Goal: Transaction & Acquisition: Subscribe to service/newsletter

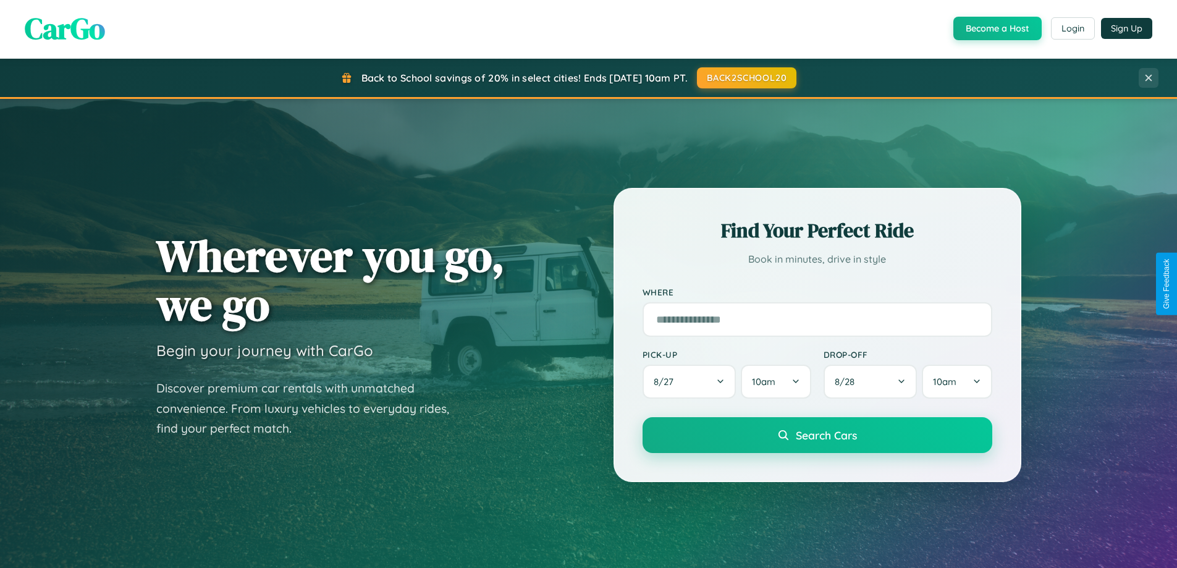
scroll to position [533, 0]
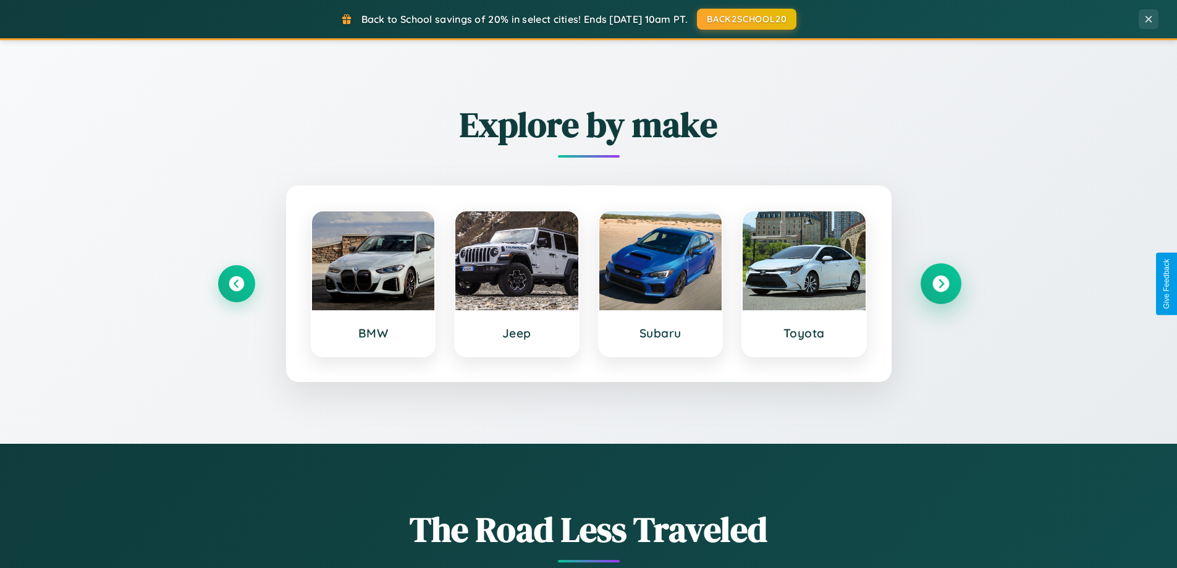
click at [941, 284] on icon at bounding box center [941, 284] width 17 height 17
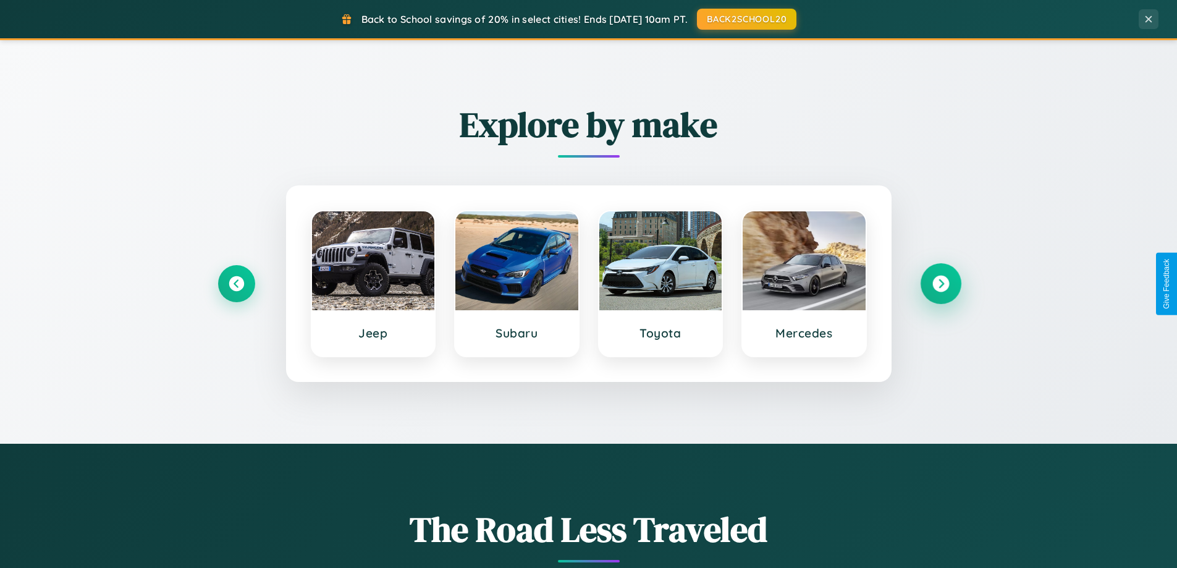
click at [941, 284] on icon at bounding box center [941, 284] width 17 height 17
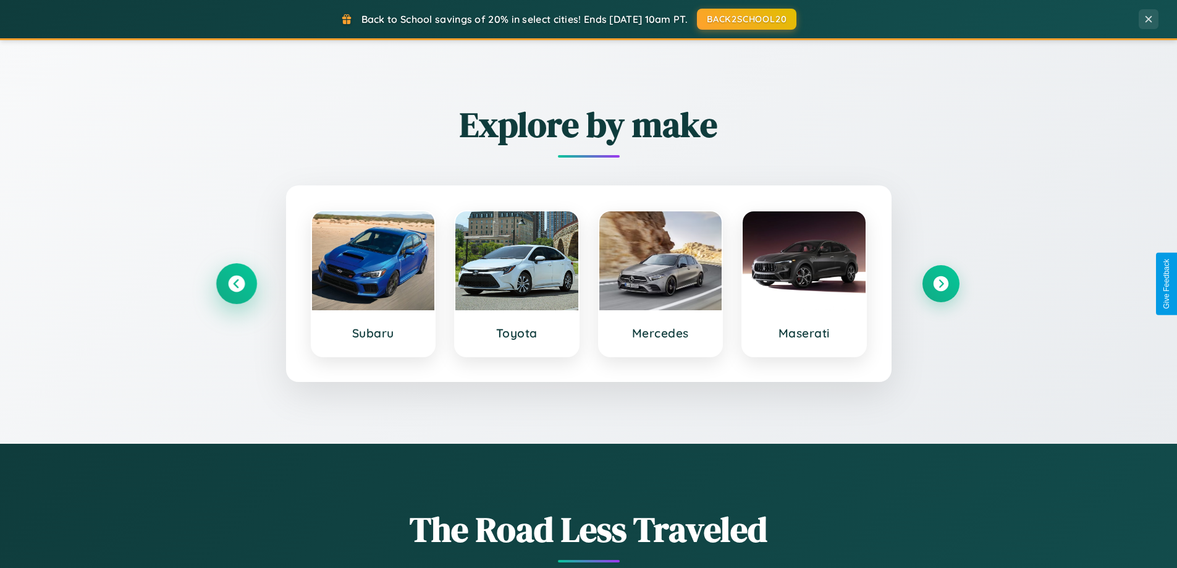
click at [236, 284] on icon at bounding box center [236, 284] width 17 height 17
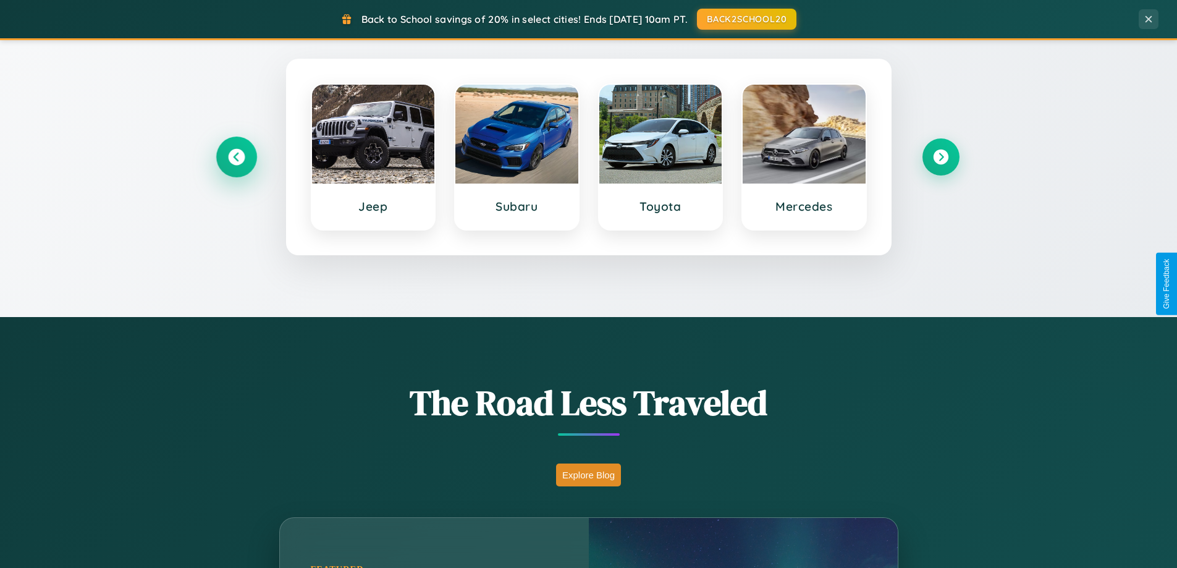
scroll to position [850, 0]
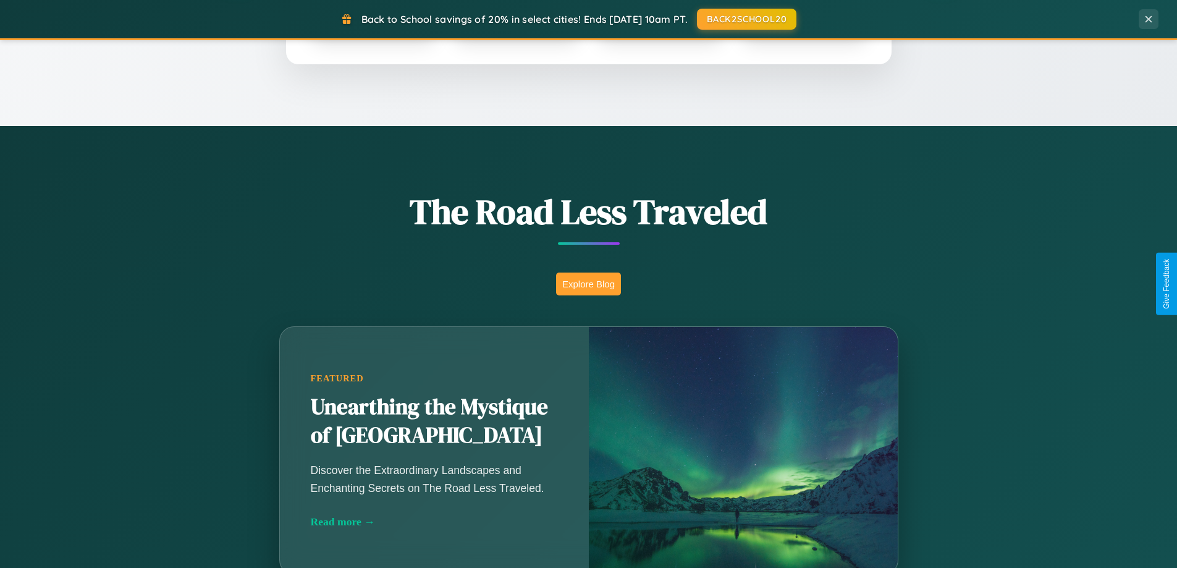
click at [588, 284] on button "Explore Blog" at bounding box center [588, 284] width 65 height 23
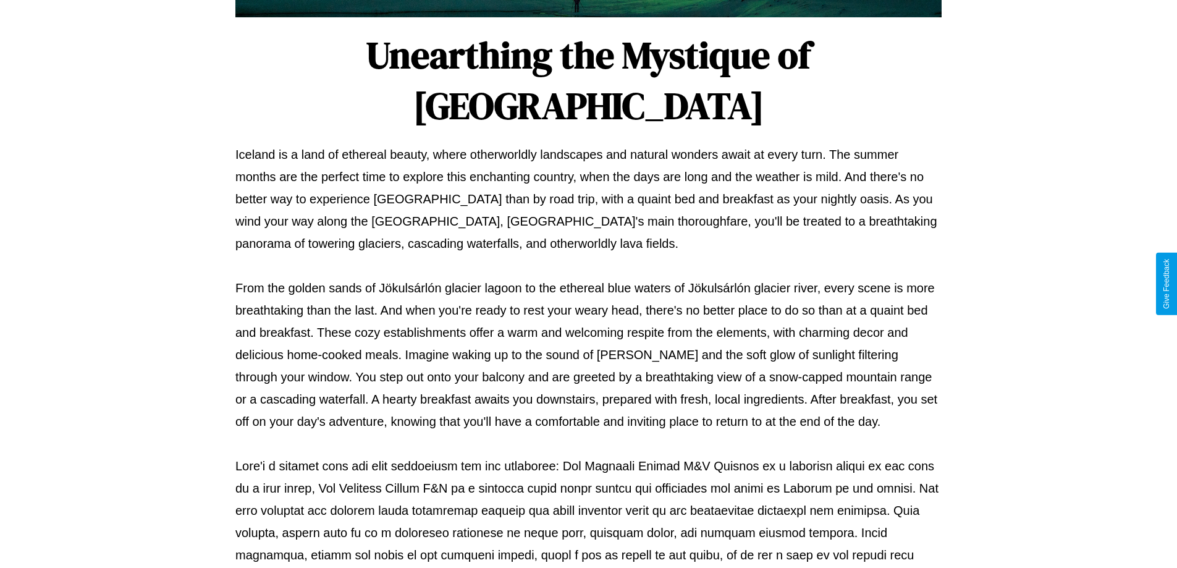
scroll to position [400, 0]
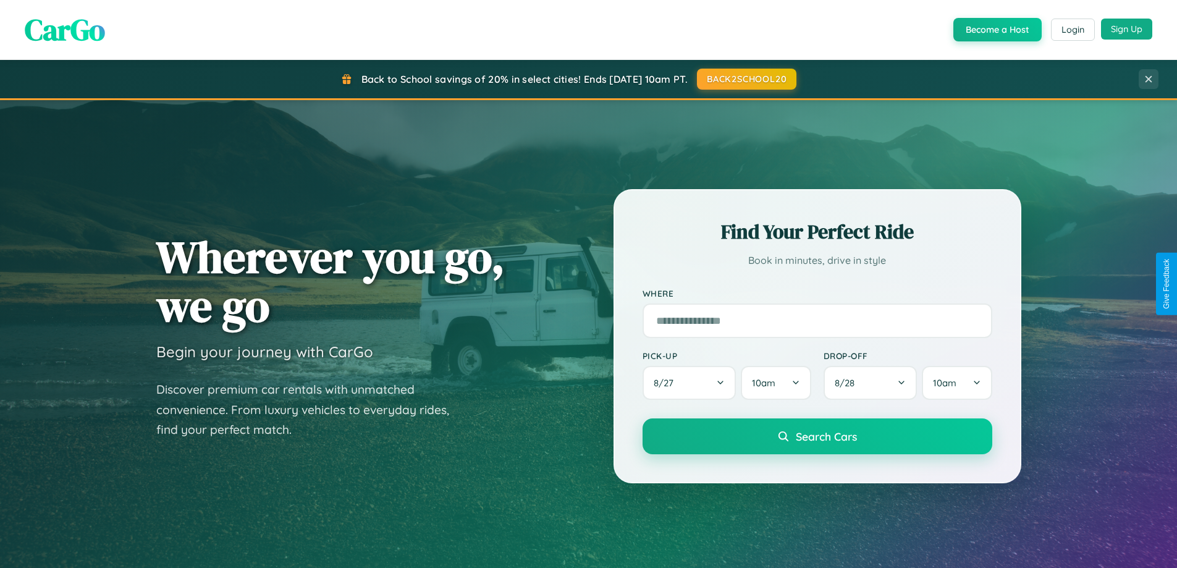
click at [1127, 30] on button "Sign Up" at bounding box center [1126, 29] width 51 height 21
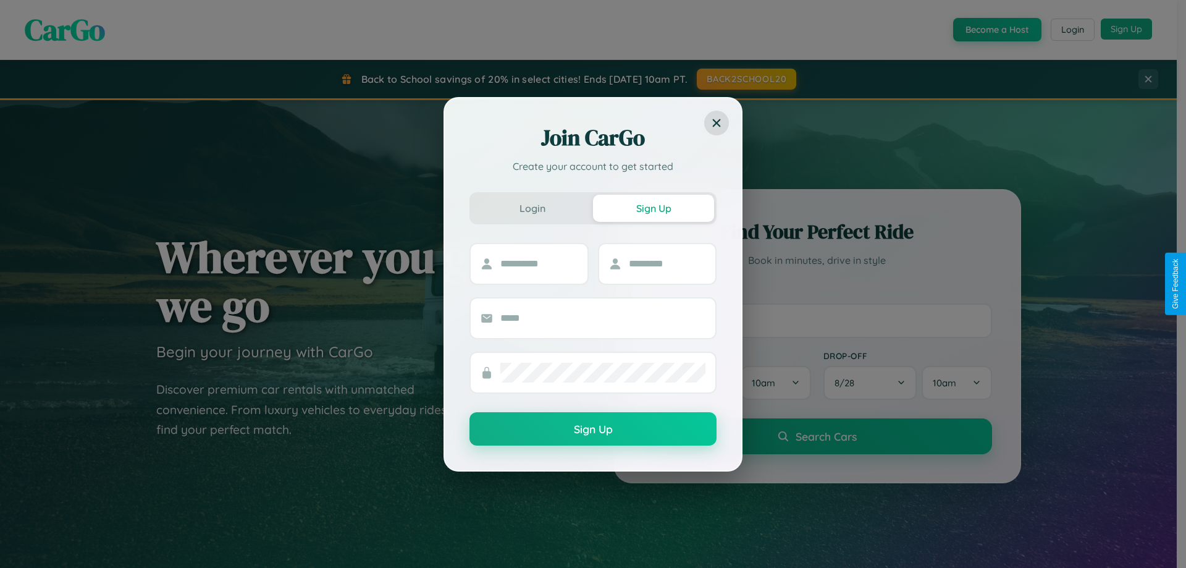
scroll to position [2378, 0]
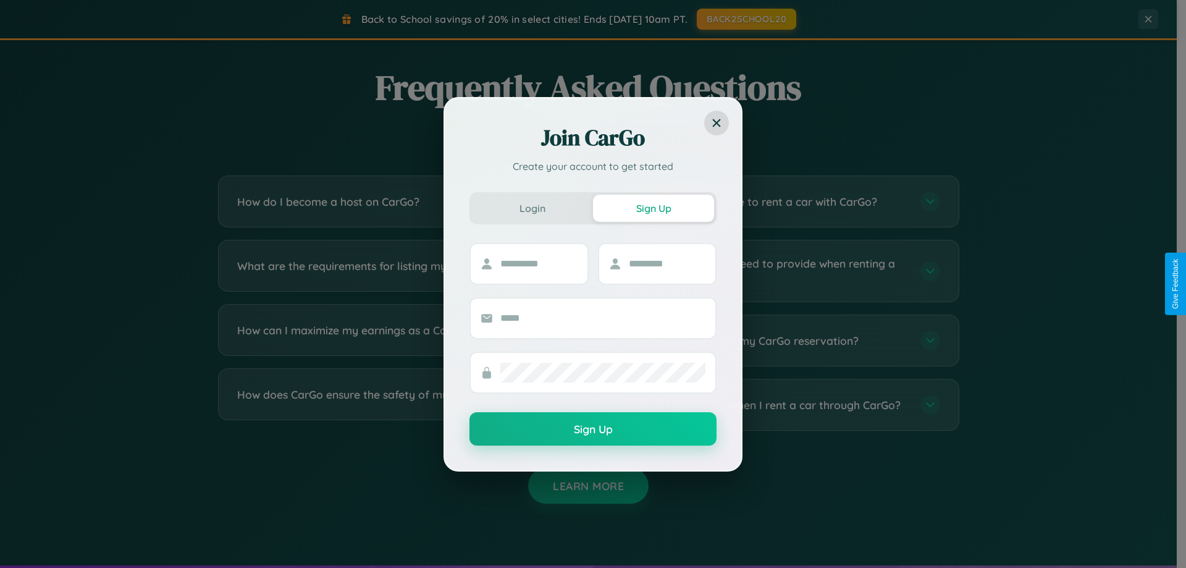
click at [397, 201] on div "Join CarGo Create your account to get started Login Sign Up Sign Up" at bounding box center [593, 284] width 1186 height 568
click at [780, 340] on div "Join CarGo Create your account to get started Login Sign Up Sign Up" at bounding box center [593, 284] width 1186 height 568
click at [780, 271] on div "Join CarGo Create your account to get started Login Sign Up Sign Up" at bounding box center [593, 284] width 1186 height 568
click at [397, 271] on div "Join CarGo Create your account to get started Login Sign Up Sign Up" at bounding box center [593, 284] width 1186 height 568
click at [397, 405] on div "Join CarGo Create your account to get started Login Sign Up Sign Up" at bounding box center [593, 284] width 1186 height 568
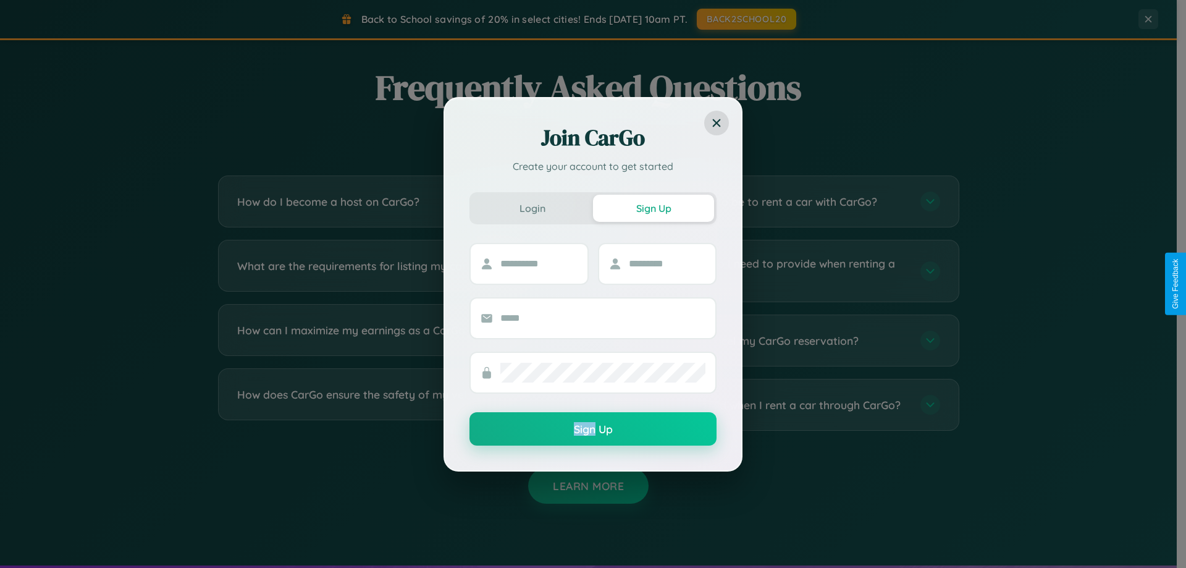
click at [780, 405] on div "Join CarGo Create your account to get started Login Sign Up Sign Up" at bounding box center [593, 284] width 1186 height 568
click at [397, 201] on div "Join CarGo Create your account to get started Login Sign Up Sign Up" at bounding box center [593, 284] width 1186 height 568
